Goal: Information Seeking & Learning: Understand process/instructions

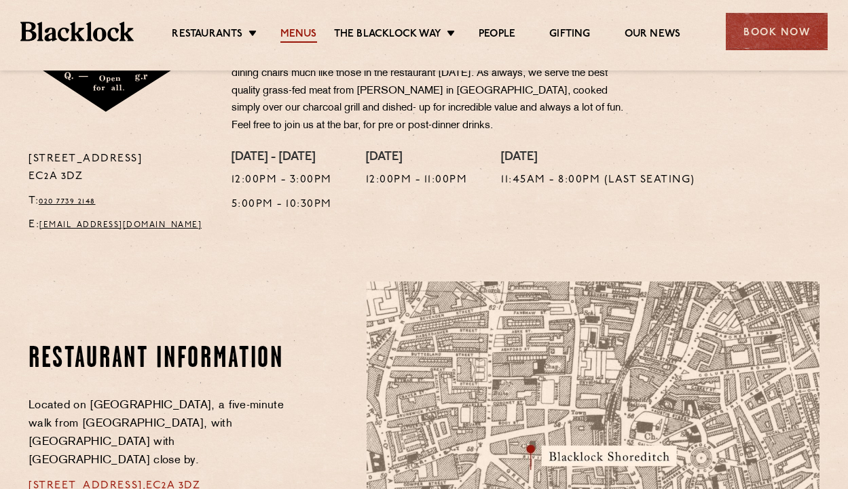
scroll to position [409, 0]
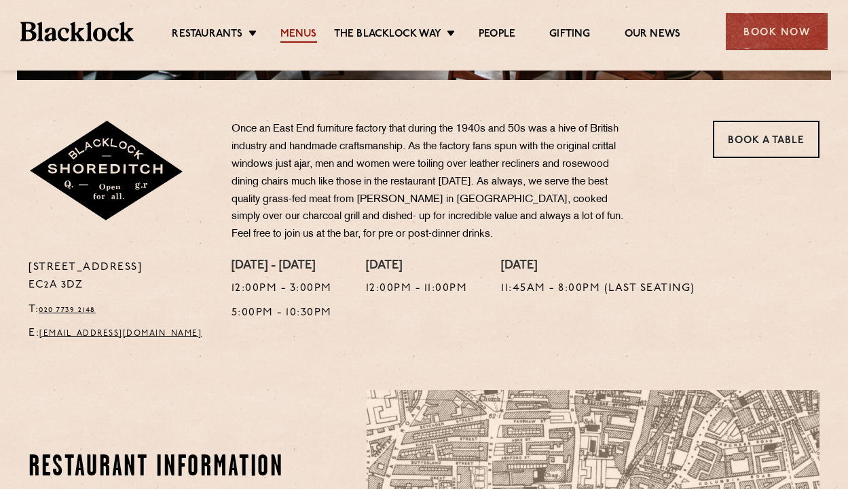
click at [299, 29] on link "Menus" at bounding box center [298, 35] width 37 height 15
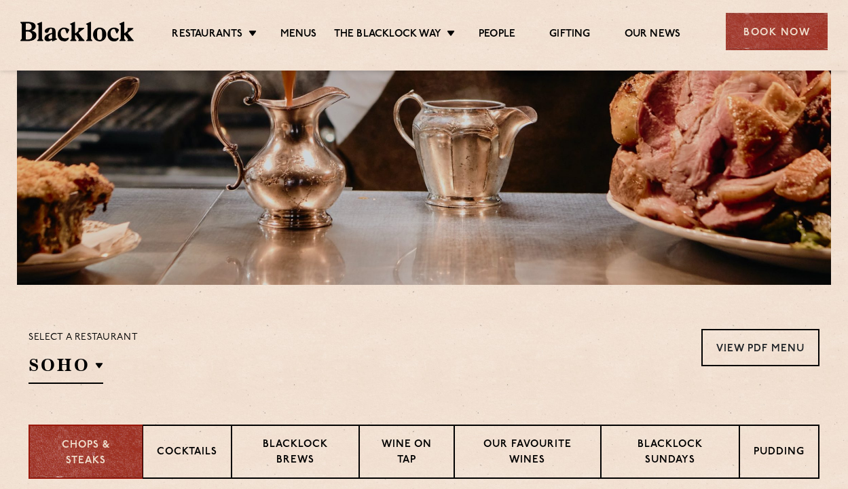
scroll to position [339, 0]
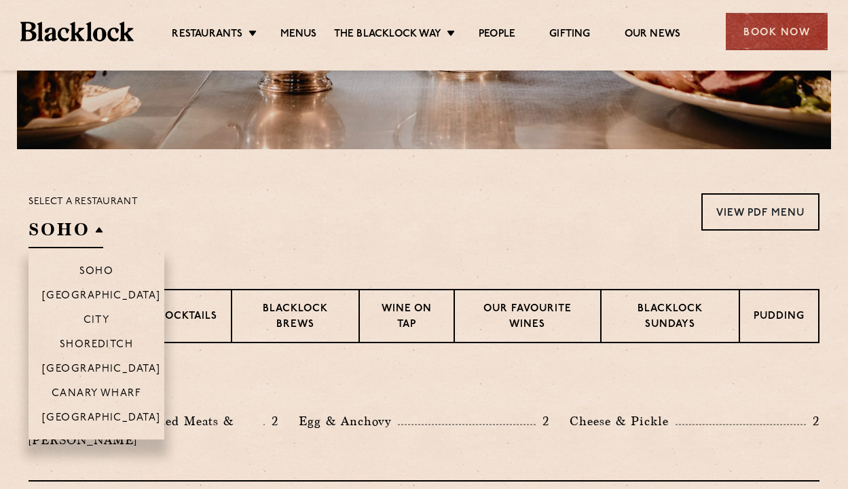
click at [69, 242] on h2 "SOHO" at bounding box center [66, 233] width 75 height 31
click at [114, 346] on p "Shoreditch" at bounding box center [97, 346] width 74 height 14
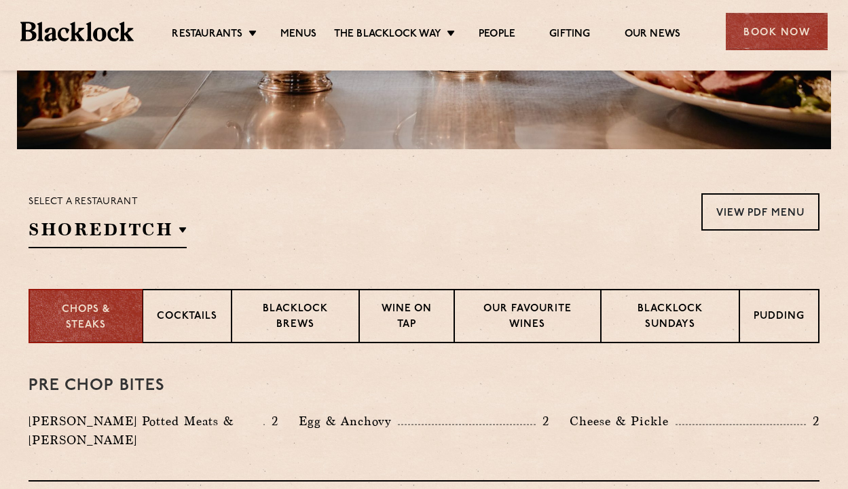
click at [331, 161] on section "Select a restaurant Shoreditch Soho Birmingham City Shoreditch Covent Garden Ca…" at bounding box center [424, 219] width 848 height 140
click at [658, 305] on p "Blacklock Sundays" at bounding box center [670, 318] width 110 height 32
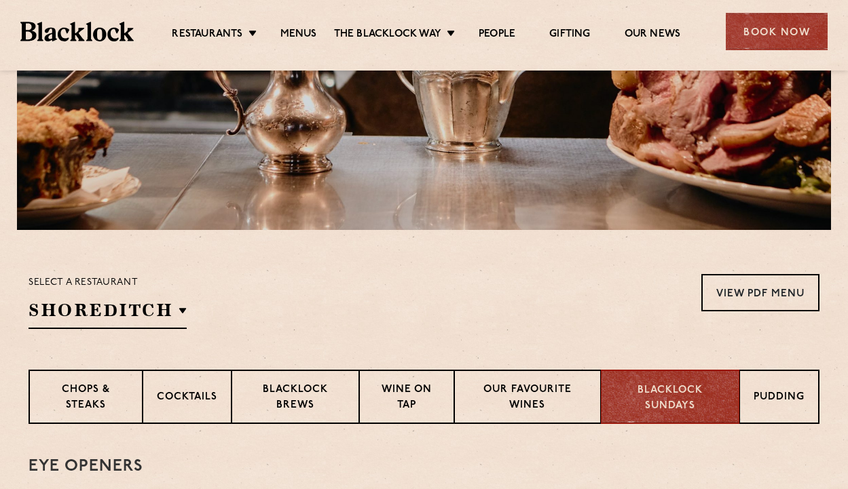
scroll to position [320, 0]
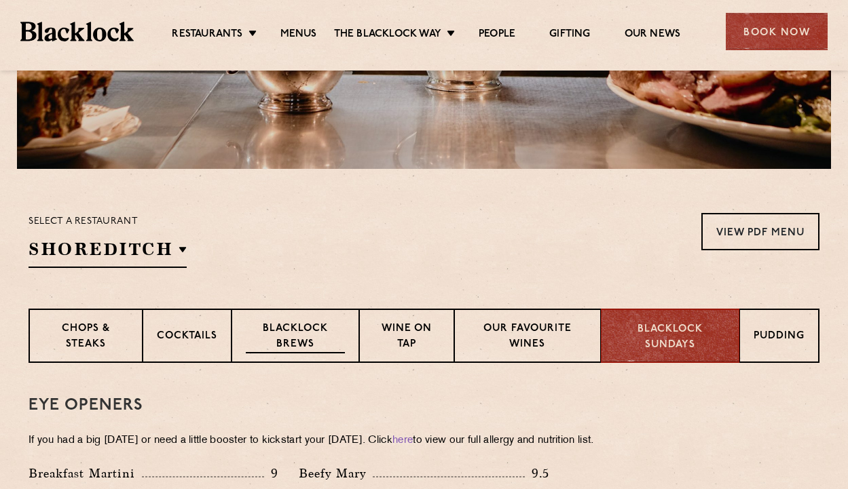
click at [275, 326] on p "Blacklock Brews" at bounding box center [295, 338] width 99 height 32
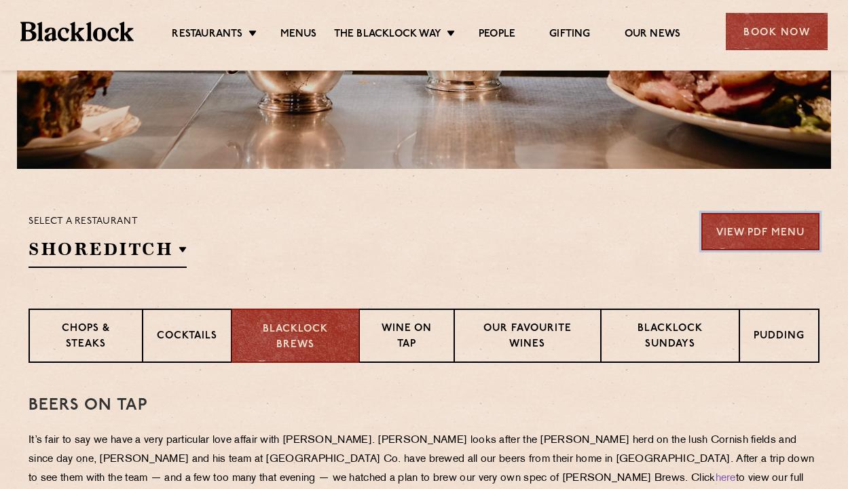
click at [747, 236] on link "View PDF Menu" at bounding box center [760, 231] width 118 height 37
